Goal: Task Accomplishment & Management: Use online tool/utility

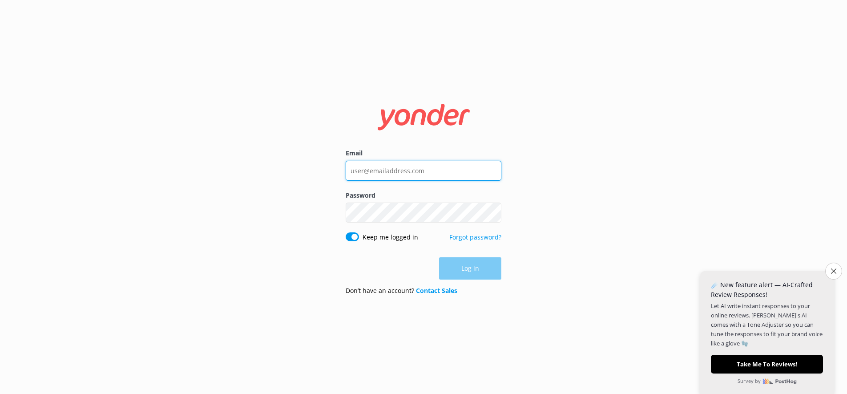
drag, startPoint x: 436, startPoint y: 168, endPoint x: 340, endPoint y: 176, distance: 96.0
click at [346, 176] on input "Email" at bounding box center [424, 171] width 156 height 20
type input "[EMAIL_ADDRESS][DOMAIN_NAME]"
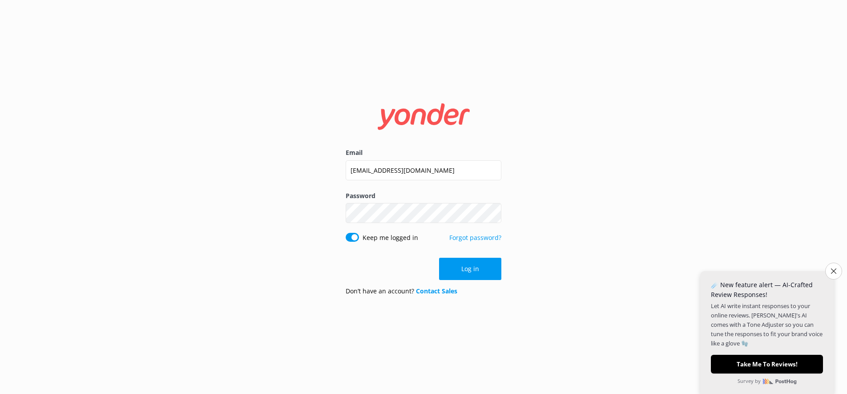
click at [480, 270] on button "Log in" at bounding box center [470, 269] width 62 height 22
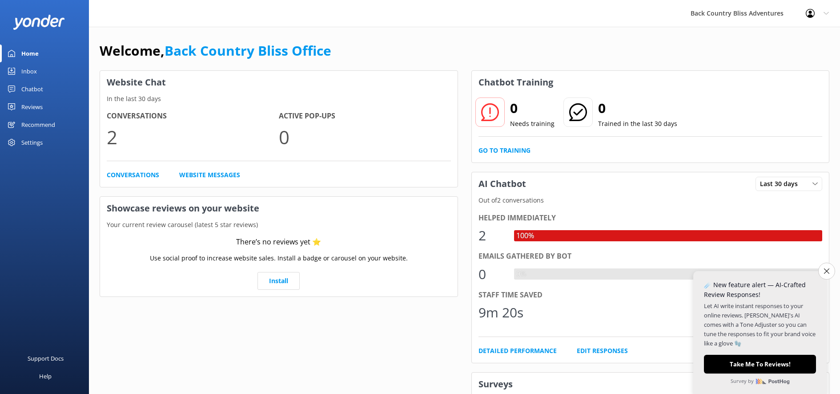
click at [21, 52] on link "Home" at bounding box center [44, 53] width 89 height 18
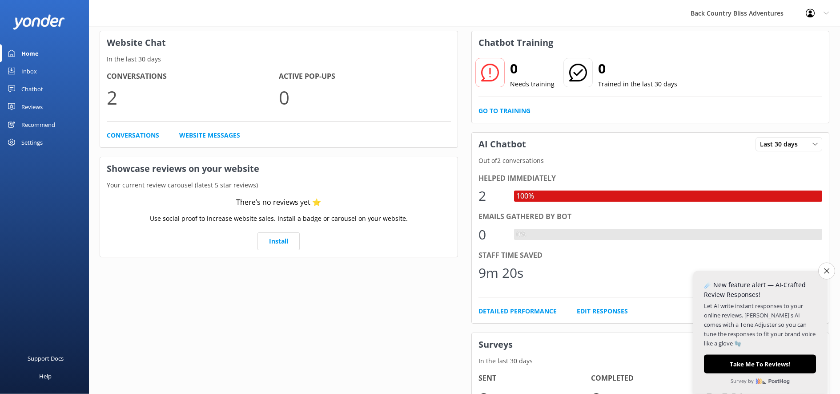
scroll to position [43, 0]
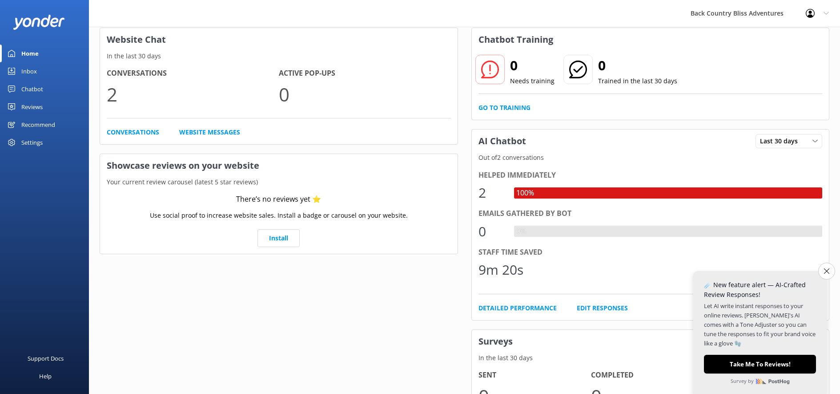
click at [40, 90] on div "Chatbot" at bounding box center [32, 89] width 22 height 18
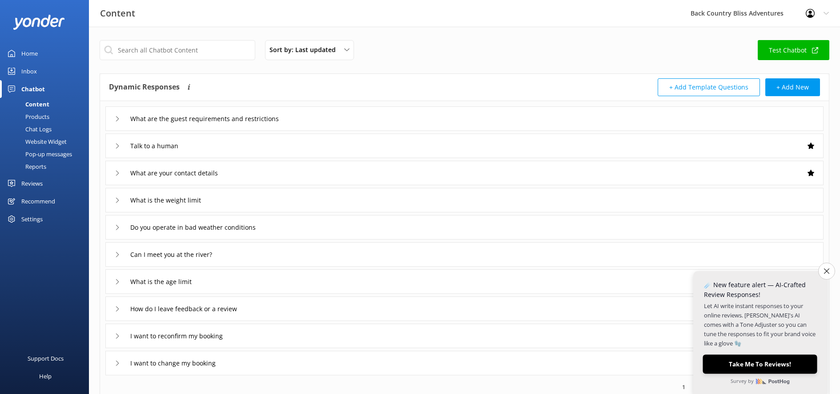
click at [764, 362] on button "Take Me To Reviews!" at bounding box center [760, 364] width 114 height 19
